Goal: Share content

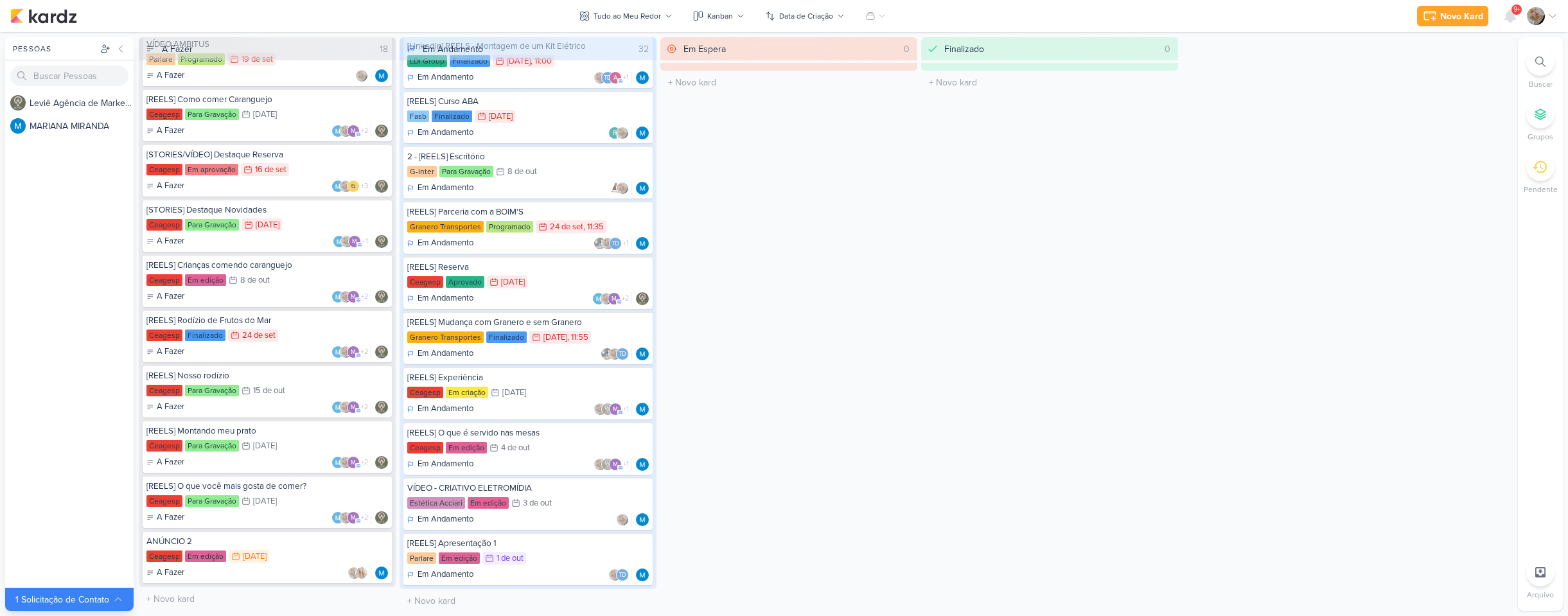
scroll to position [1260, 0]
click at [536, 442] on div "Ceagesp Em edição 4/10 4 de out" at bounding box center [528, 447] width 241 height 14
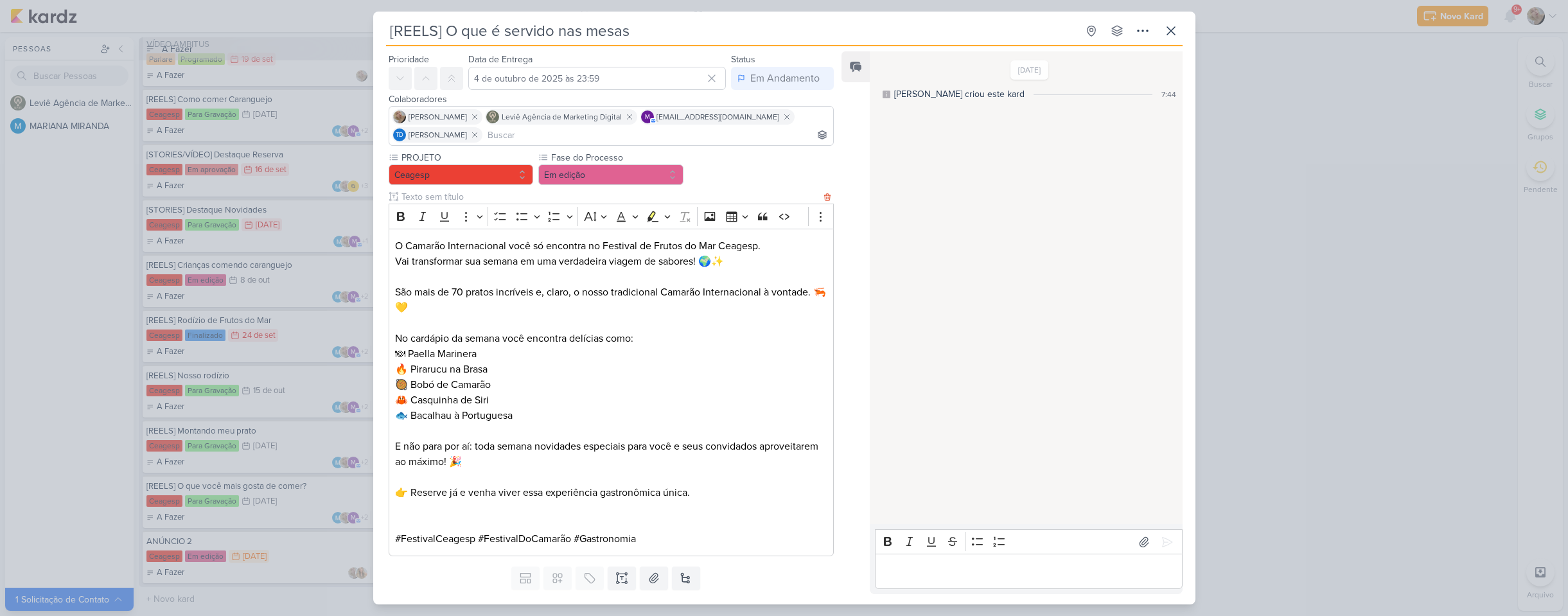
scroll to position [69, 0]
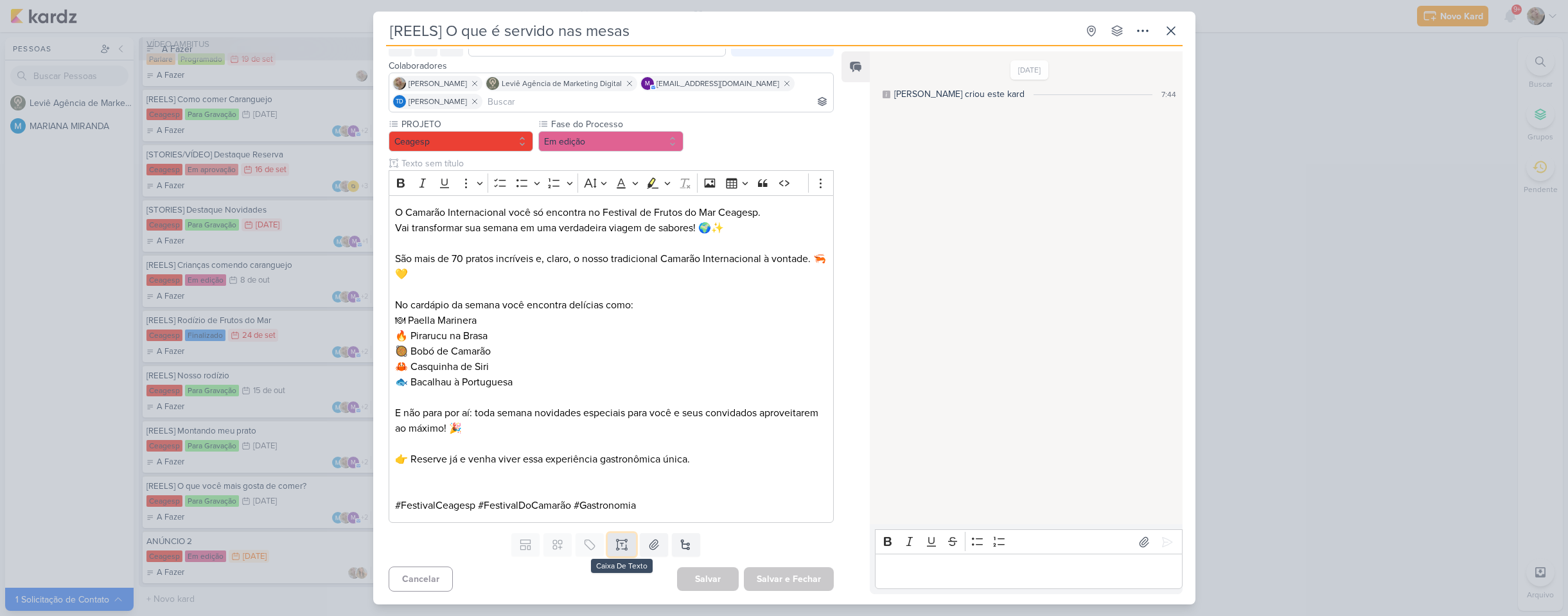
click at [621, 543] on icon at bounding box center [621, 545] width 0 height 4
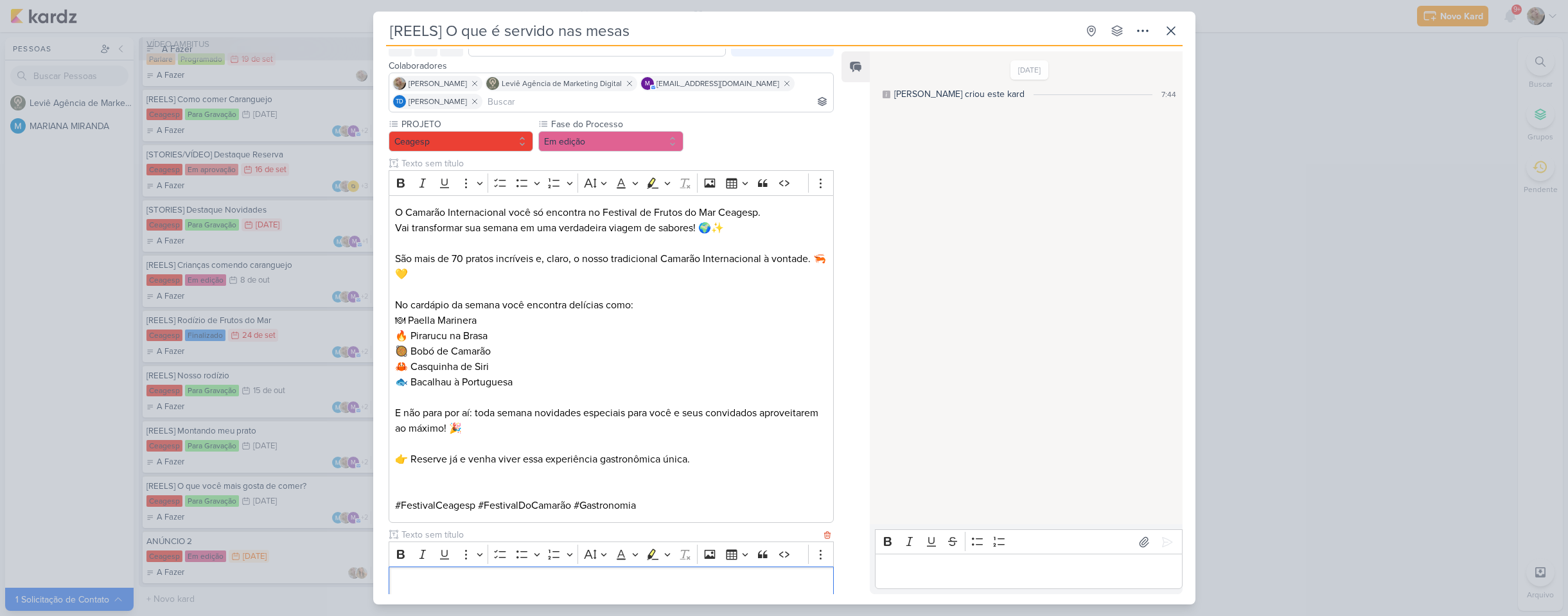
click at [542, 529] on input "text" at bounding box center [609, 534] width 423 height 13
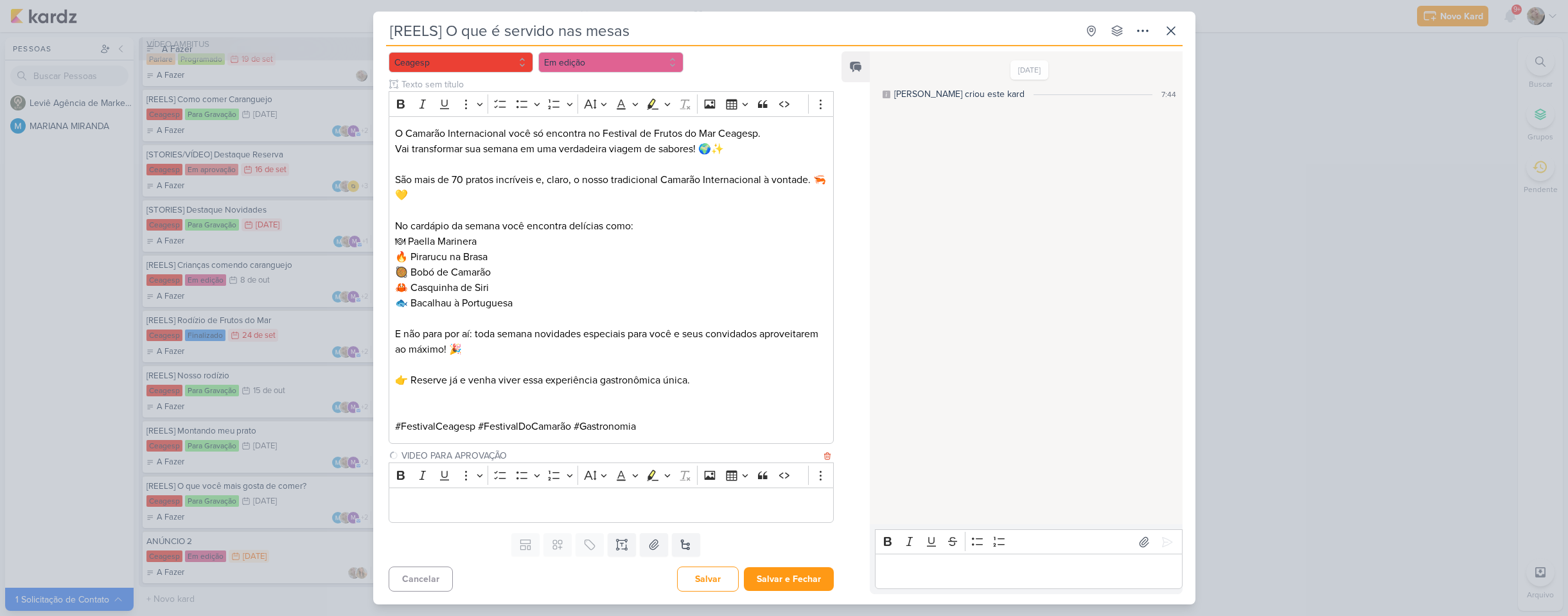
type input "VIDEO PARA APROVAÇÃO"
click at [546, 511] on p "Editor editing area: main" at bounding box center [611, 506] width 432 height 16
click at [786, 586] on button "Salvar e Fechar" at bounding box center [788, 579] width 90 height 24
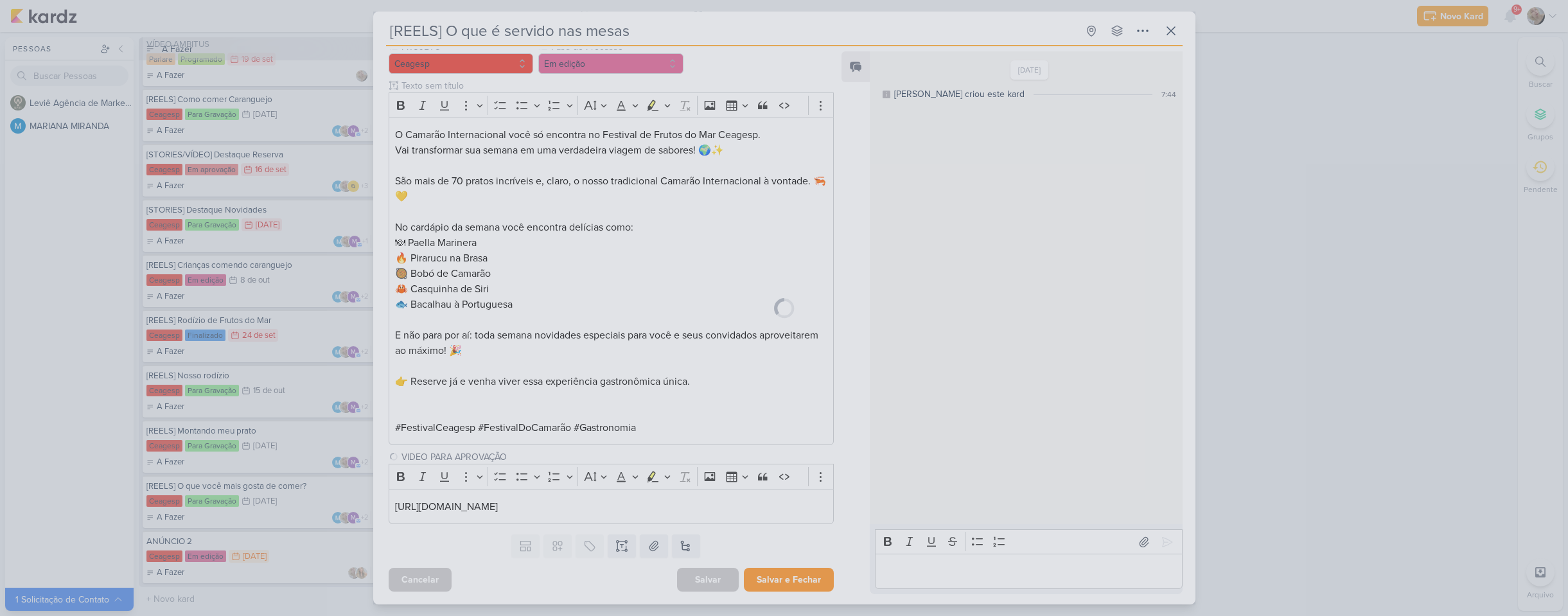
scroll to position [147, 0]
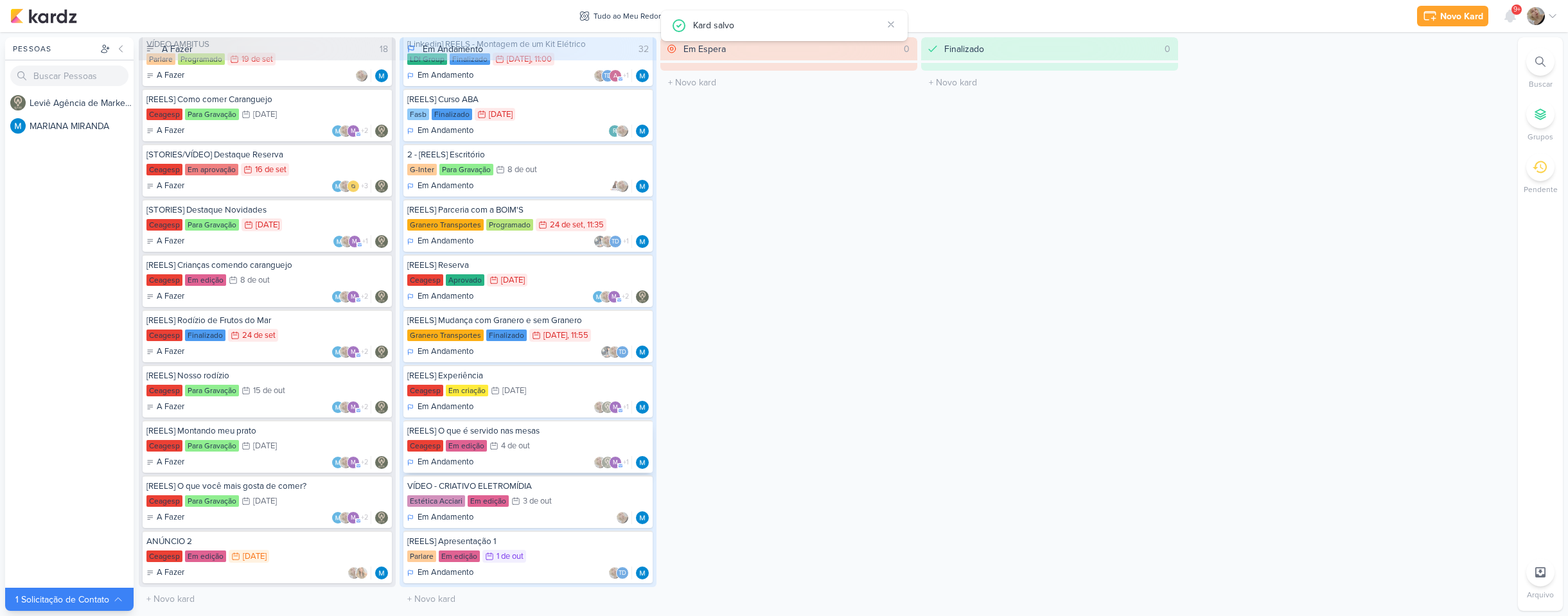
click at [559, 435] on div "[REELS] O que é servido nas mesas" at bounding box center [528, 431] width 241 height 11
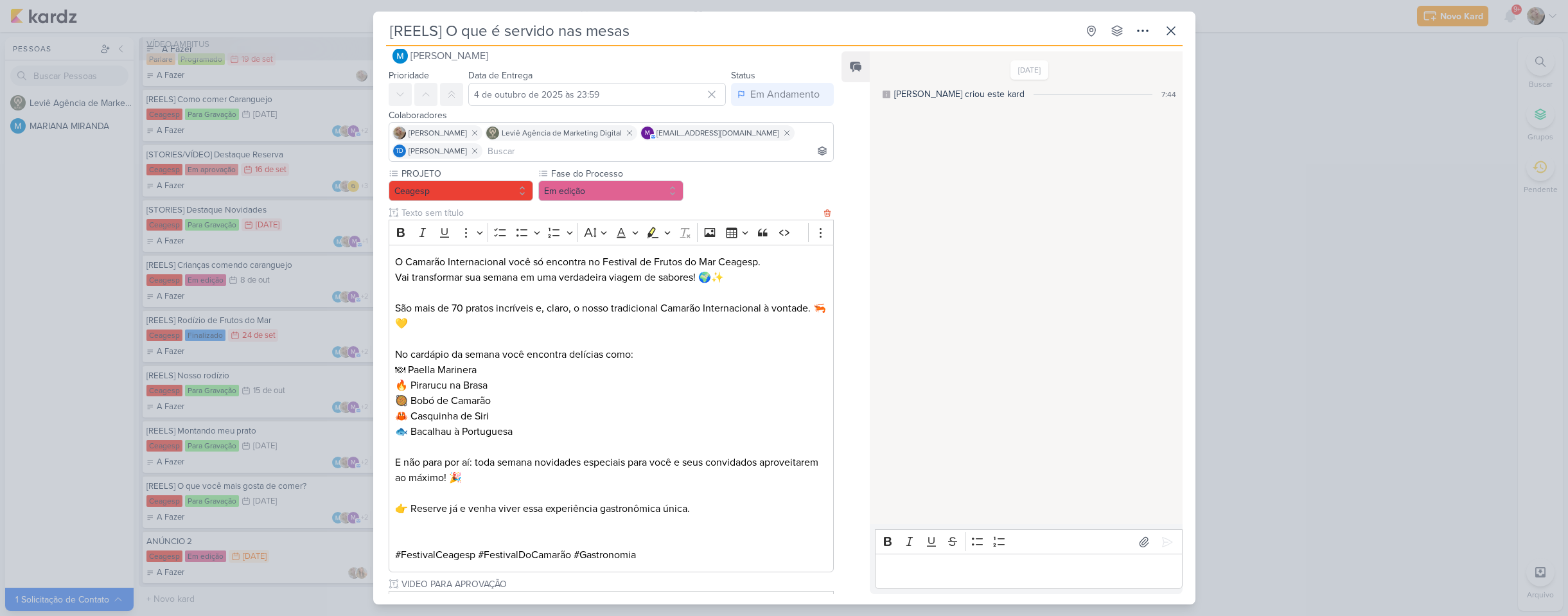
scroll to position [148, 0]
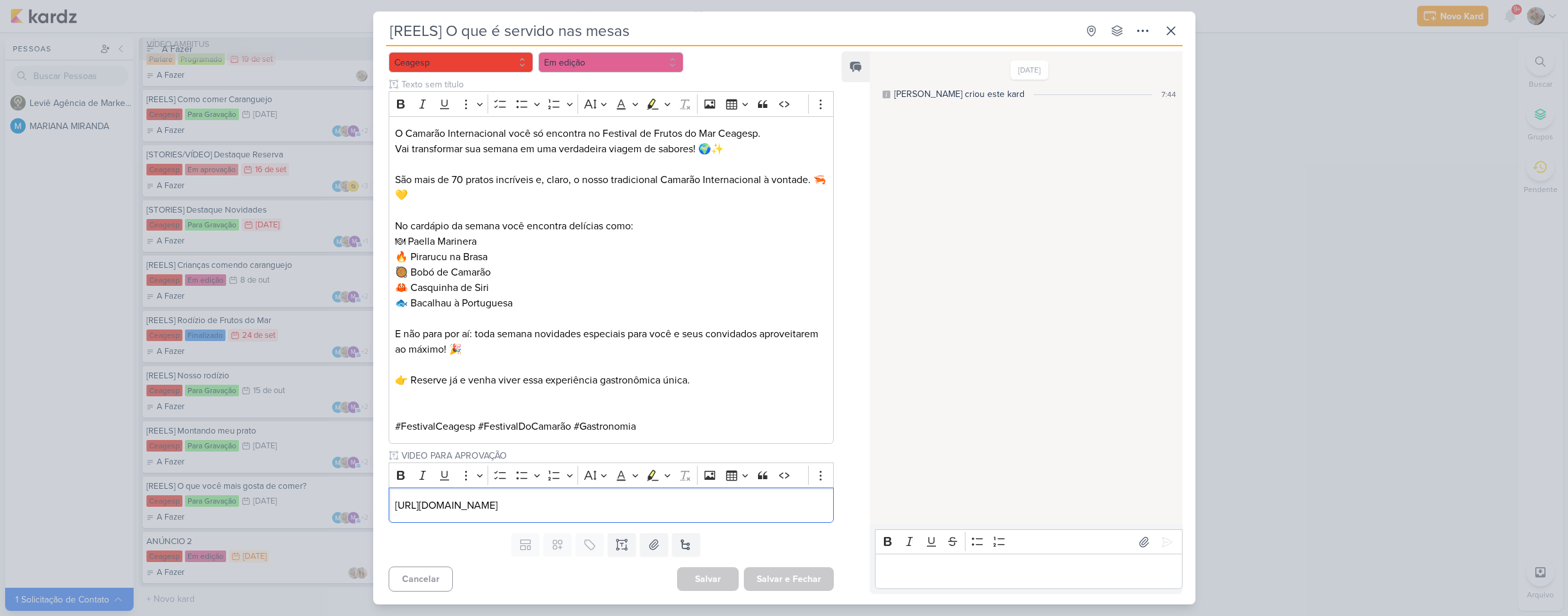
drag, startPoint x: 786, startPoint y: 509, endPoint x: 335, endPoint y: 503, distance: 451.0
click at [324, 500] on div "[REELS] O que é servido nas mesas Criado por MARIANA" at bounding box center [784, 308] width 1568 height 616
copy p "https://drive.google.com/drive/folders/1XkRWcZHz9J5InzO_8ROvCatoF19ntMOe"
